Goal: Task Accomplishment & Management: Use online tool/utility

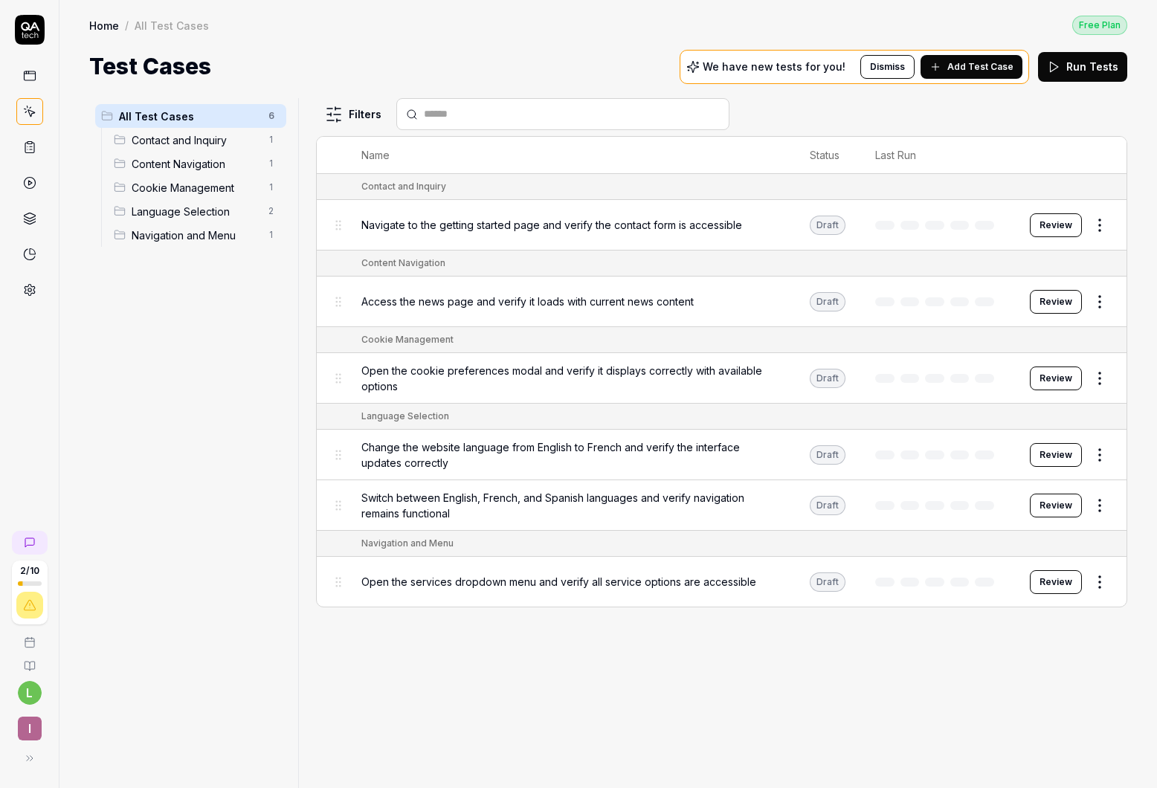
click at [1066, 72] on button "Run Tests" at bounding box center [1082, 67] width 89 height 30
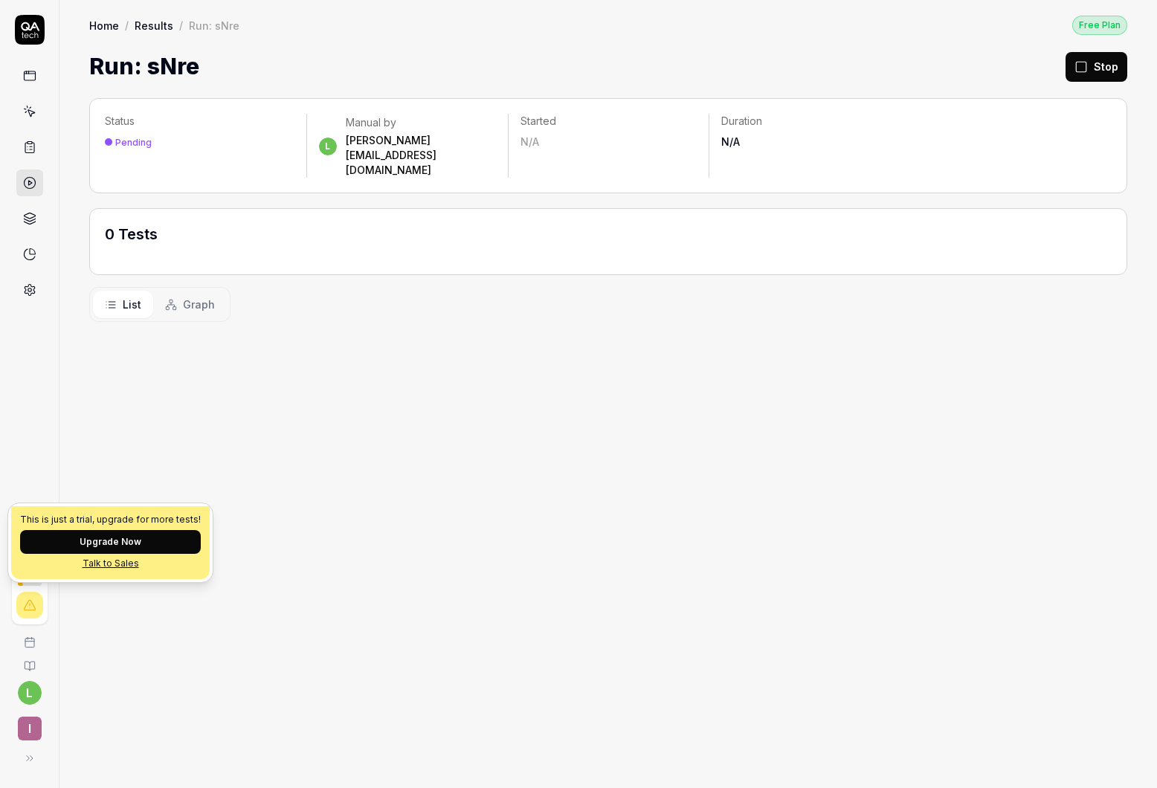
click at [30, 607] on icon at bounding box center [29, 605] width 13 height 13
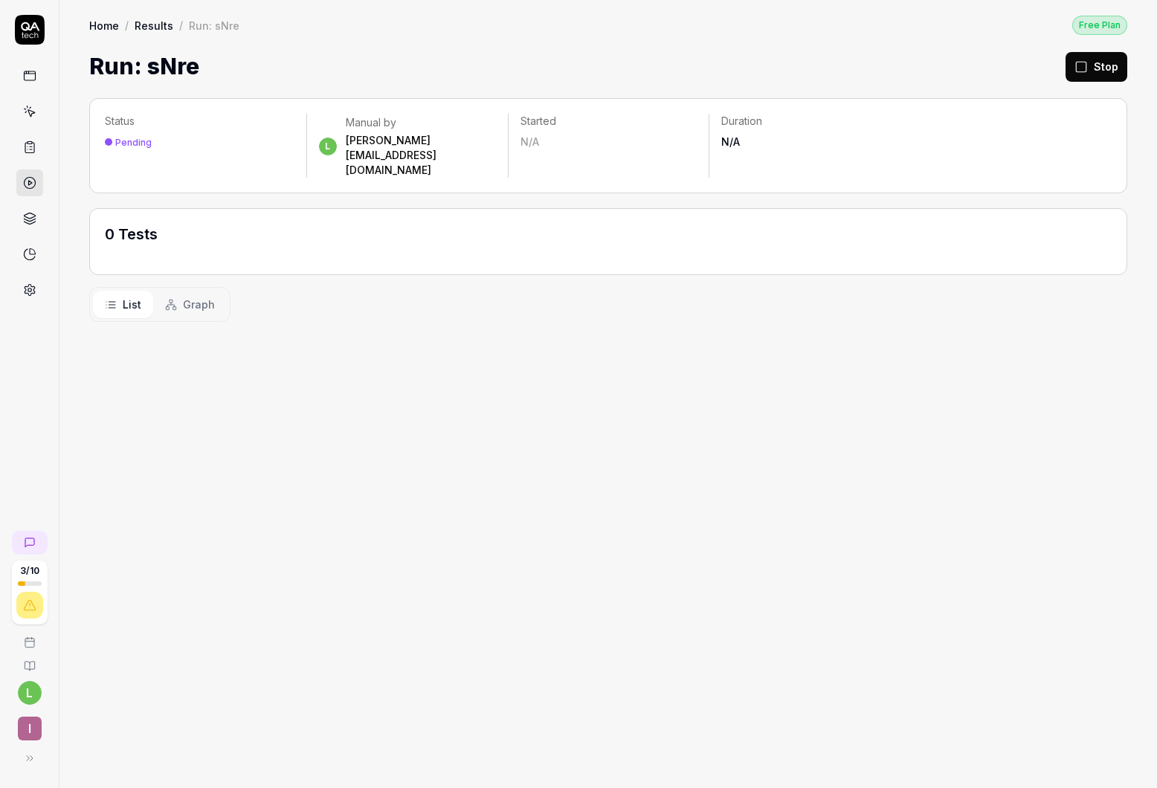
click at [134, 627] on div "Status Pending l Manual by [PERSON_NAME][EMAIL_ADDRESS][DOMAIN_NAME] Started N/…" at bounding box center [609, 435] width 1098 height 705
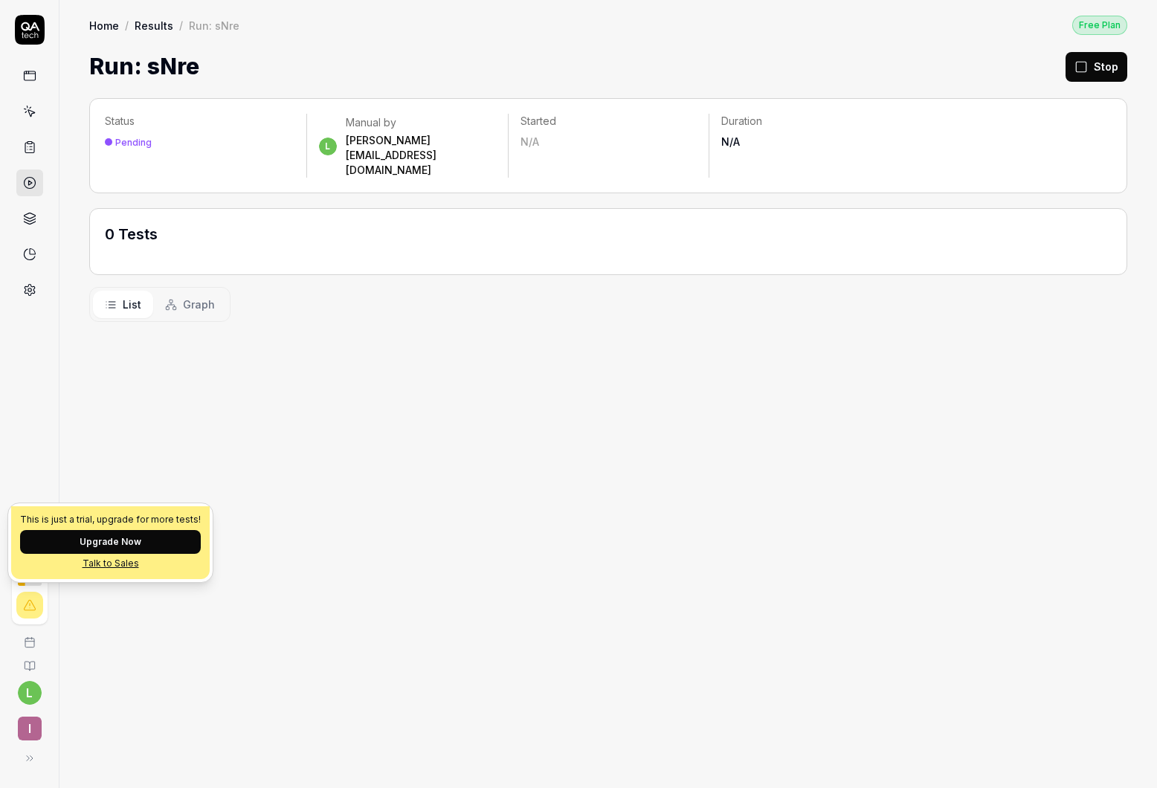
click at [161, 637] on div "Status Pending l Manual by [PERSON_NAME][EMAIL_ADDRESS][DOMAIN_NAME] Started N/…" at bounding box center [609, 435] width 1098 height 705
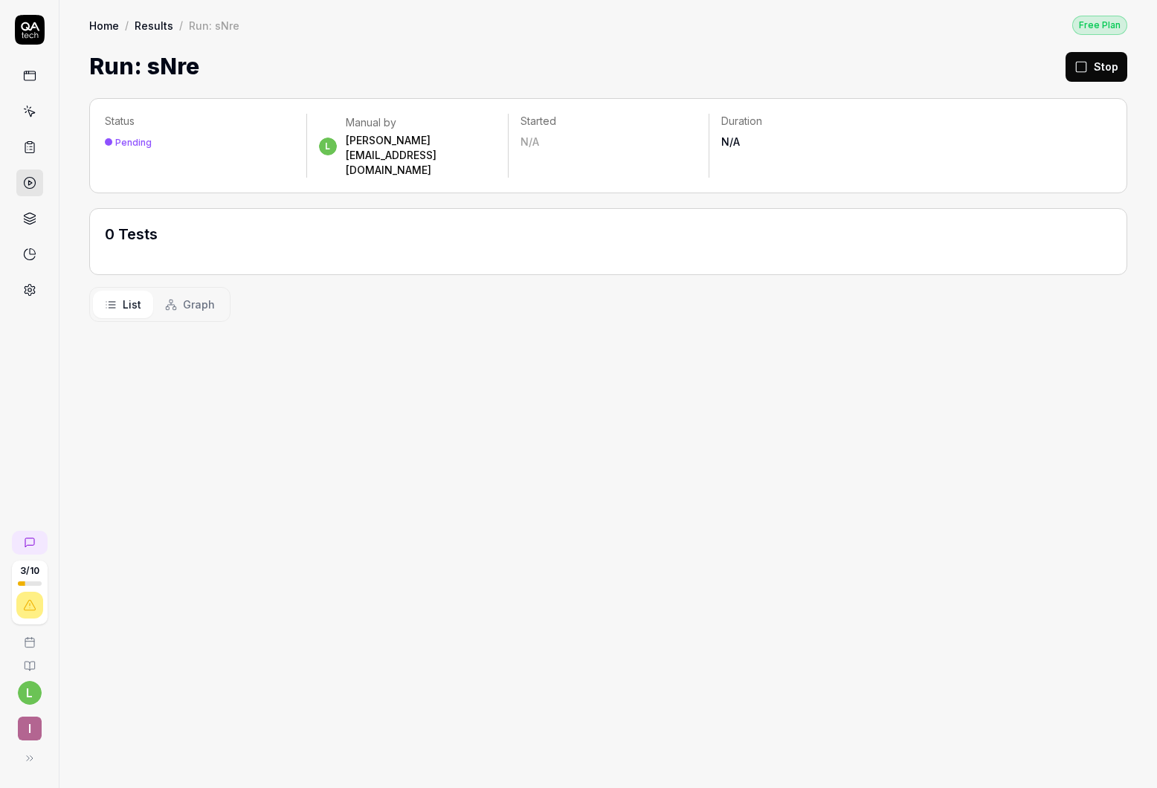
click at [19, 141] on link at bounding box center [29, 147] width 27 height 27
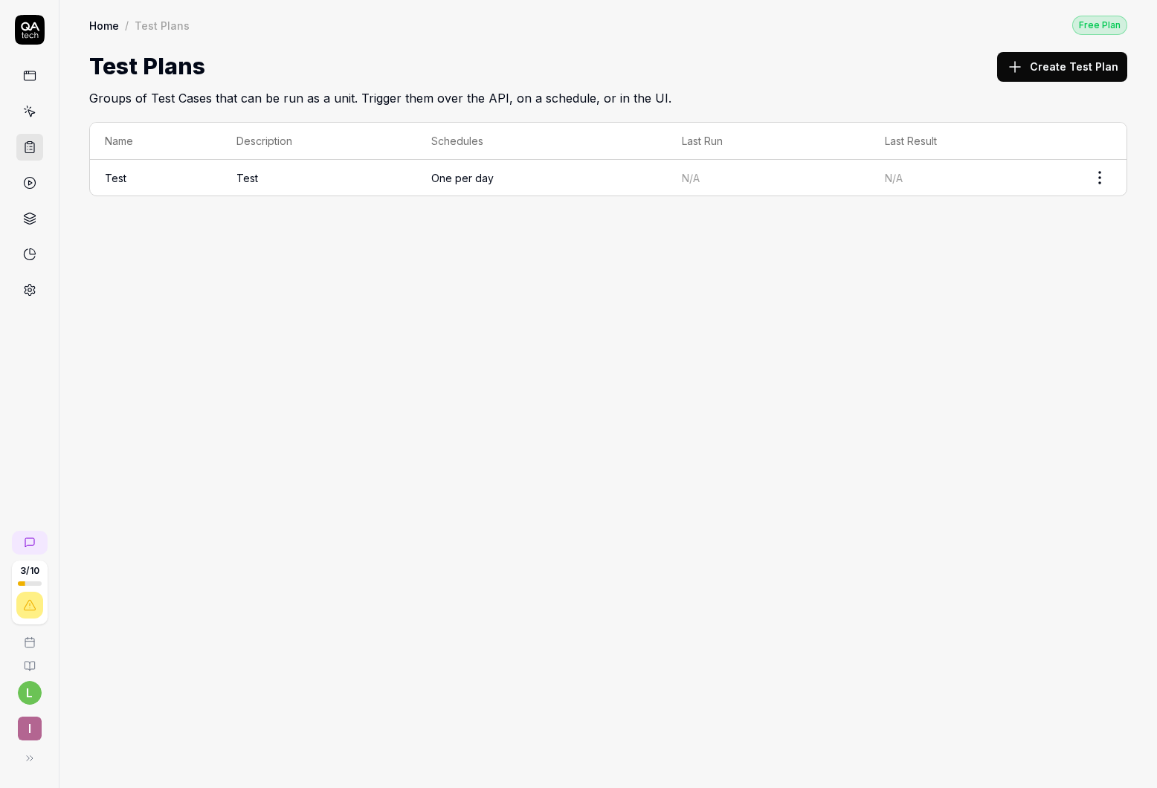
click at [27, 117] on icon at bounding box center [29, 111] width 13 height 13
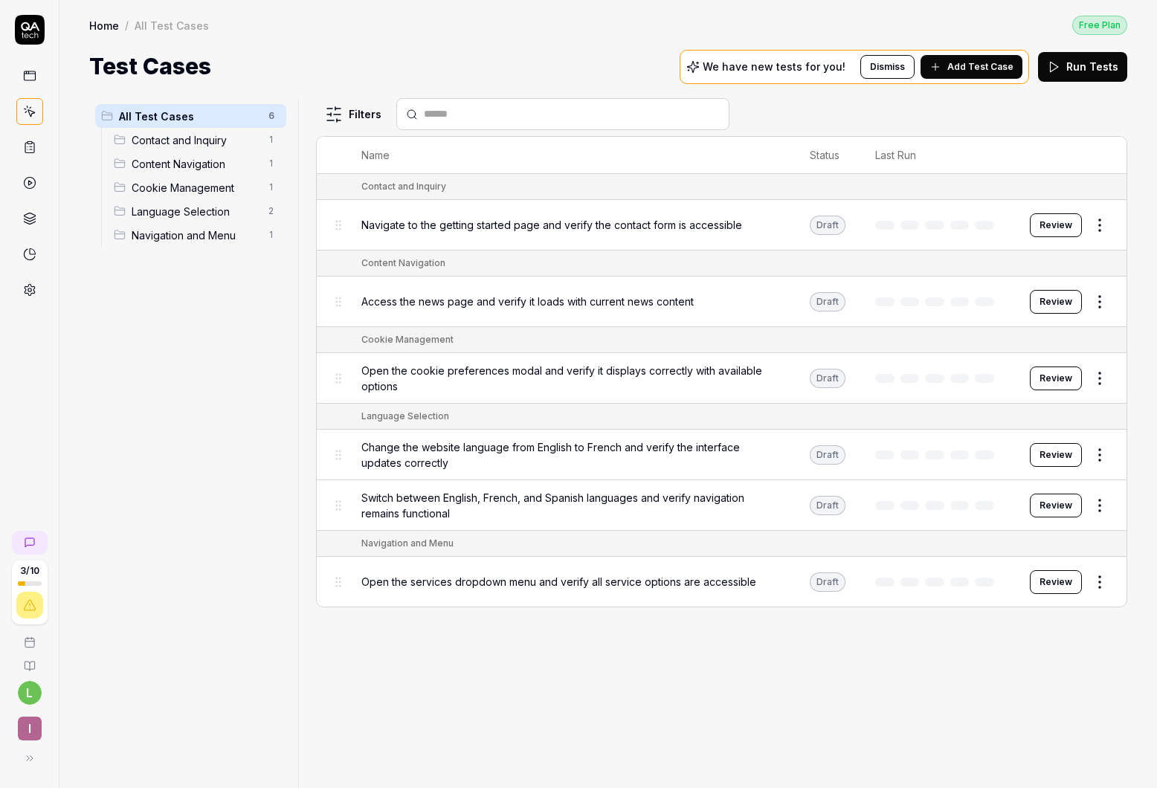
click at [887, 69] on button "Dismiss" at bounding box center [888, 67] width 54 height 24
click at [27, 148] on icon at bounding box center [29, 147] width 13 height 13
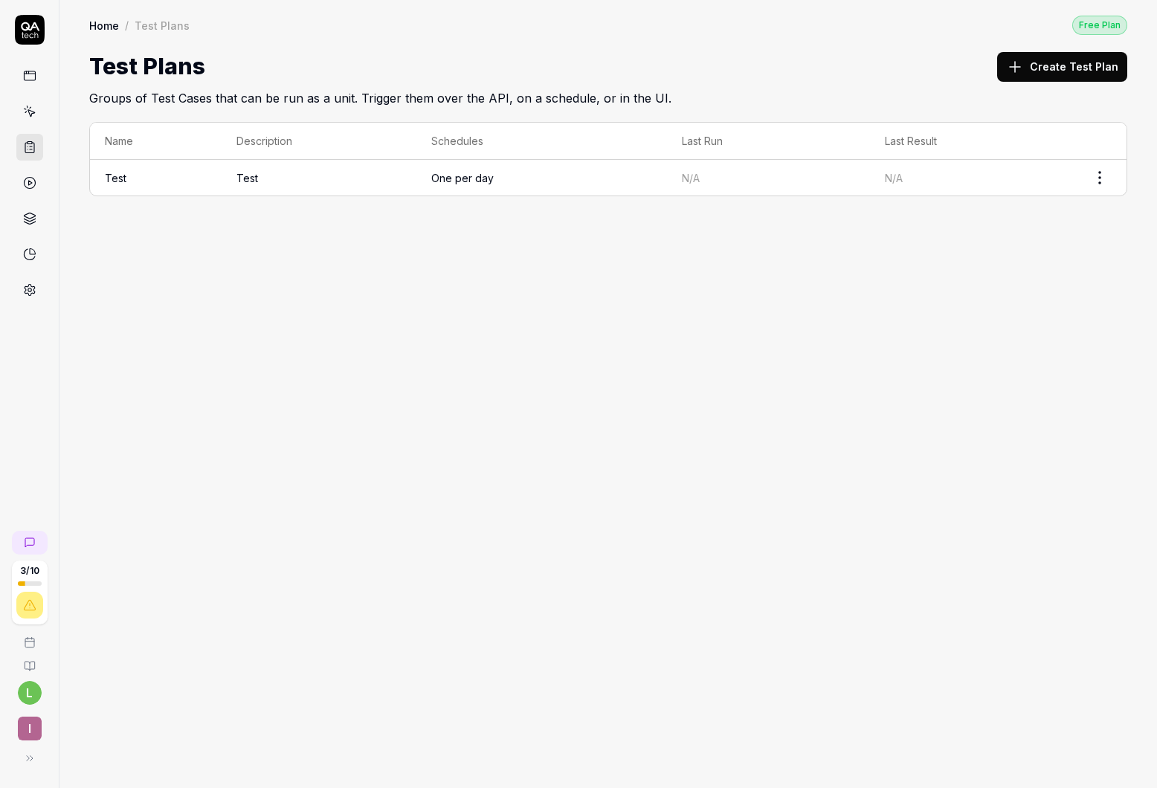
click at [30, 201] on div at bounding box center [29, 182] width 27 height 241
click at [28, 184] on icon at bounding box center [29, 182] width 13 height 13
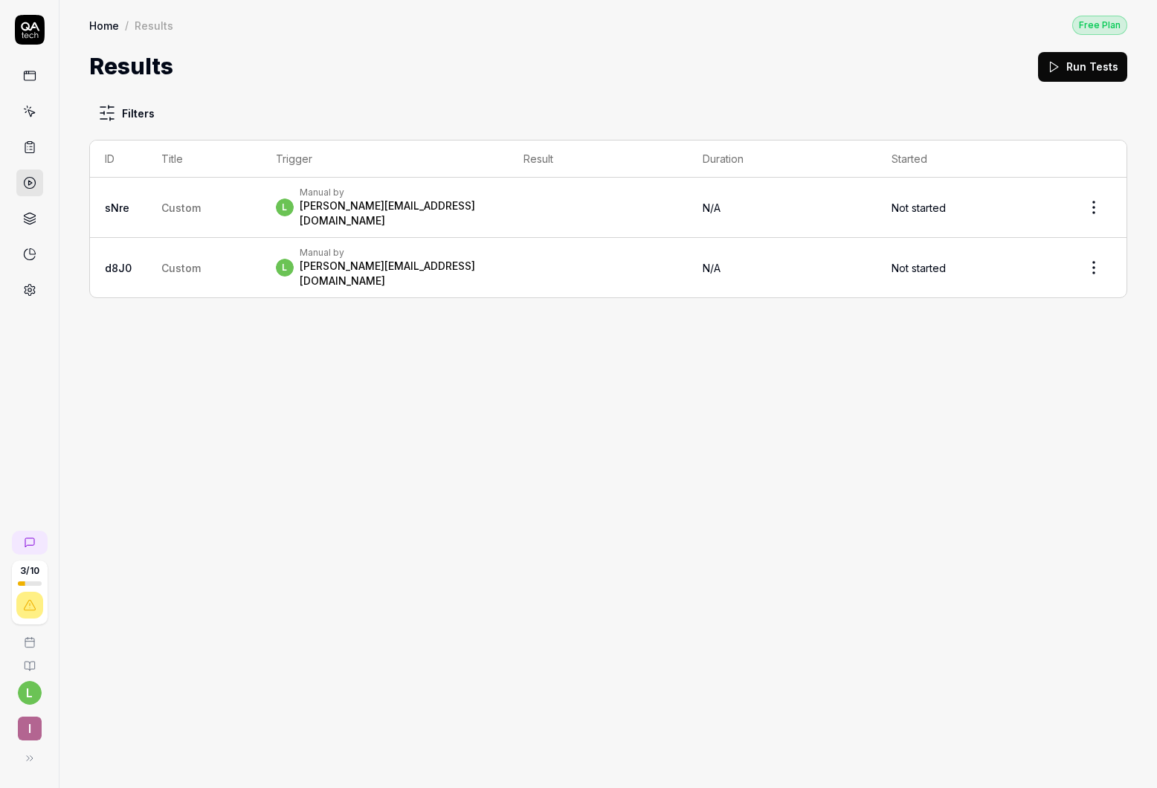
click at [33, 208] on link at bounding box center [29, 218] width 27 height 27
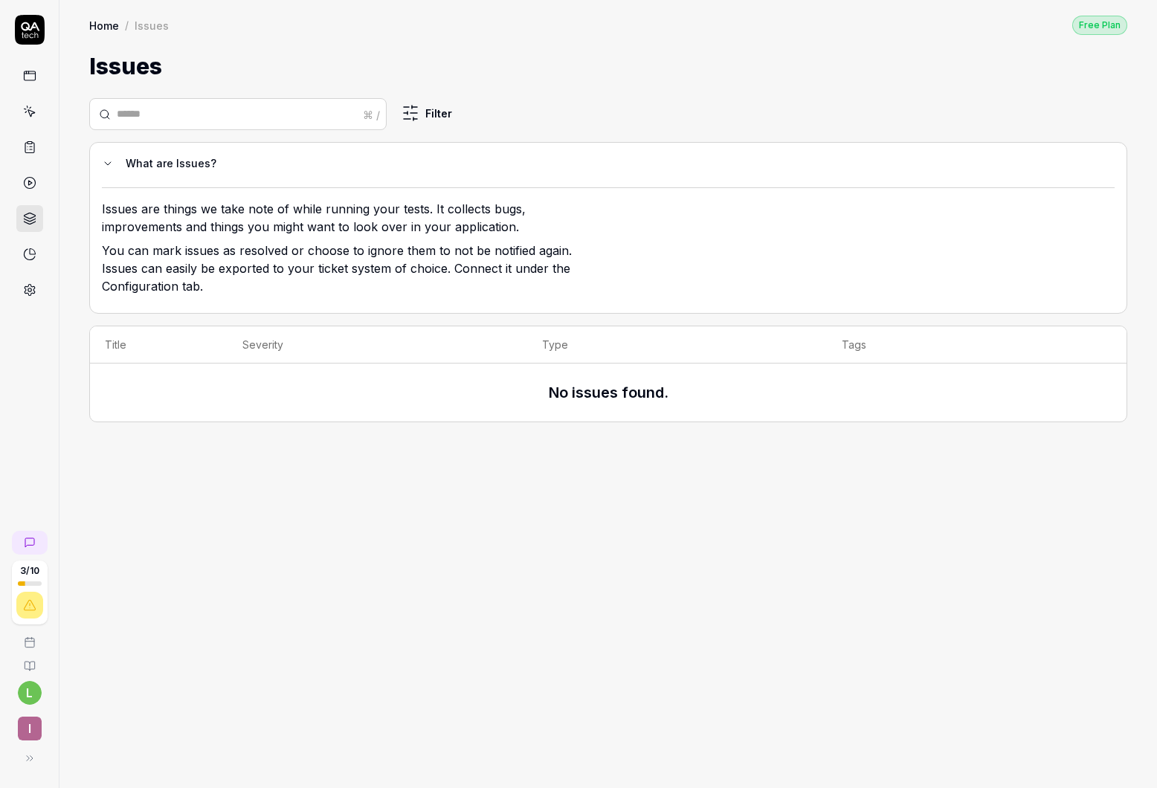
click at [31, 77] on icon at bounding box center [29, 75] width 13 height 13
